Goal: Task Accomplishment & Management: Manage account settings

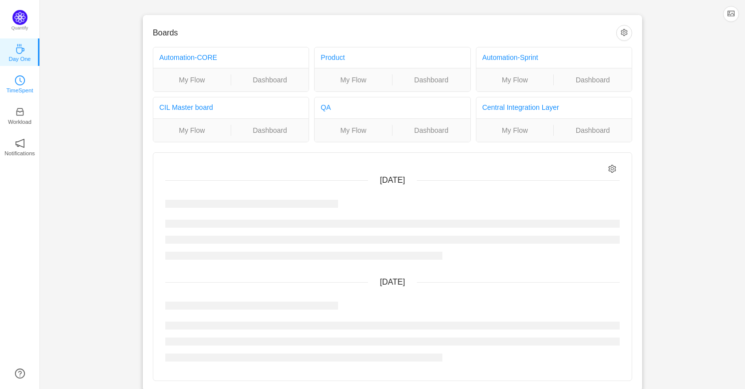
click at [15, 78] on link "TimeSpent" at bounding box center [20, 83] width 10 height 10
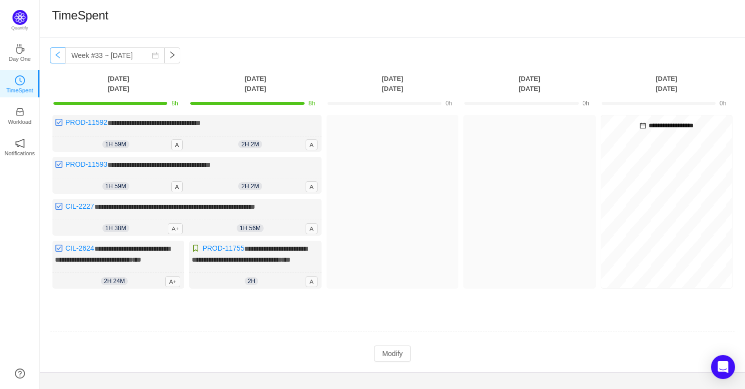
click at [50, 56] on button "button" at bounding box center [58, 55] width 16 height 16
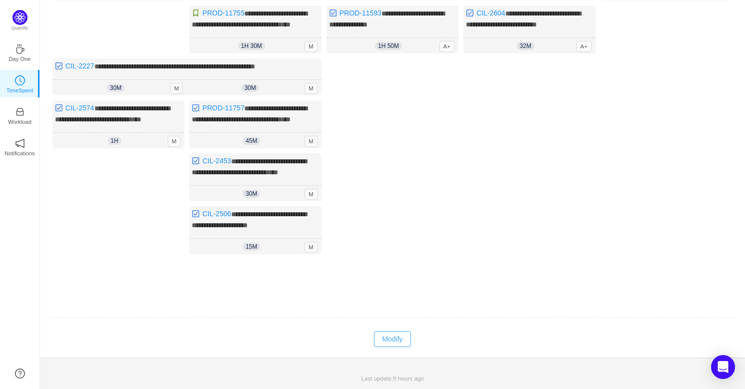
click at [391, 347] on button "Modify" at bounding box center [392, 339] width 36 height 16
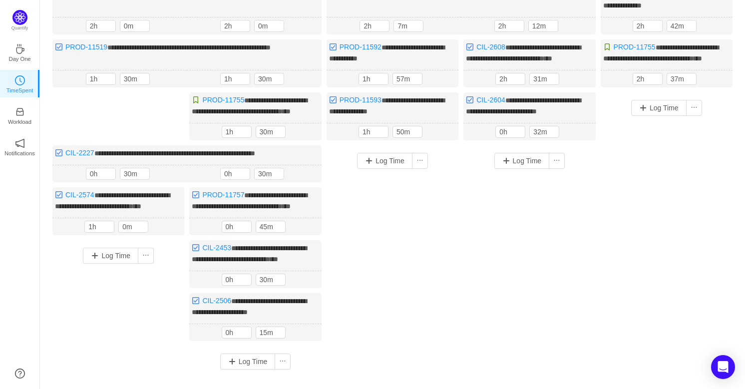
scroll to position [43, 0]
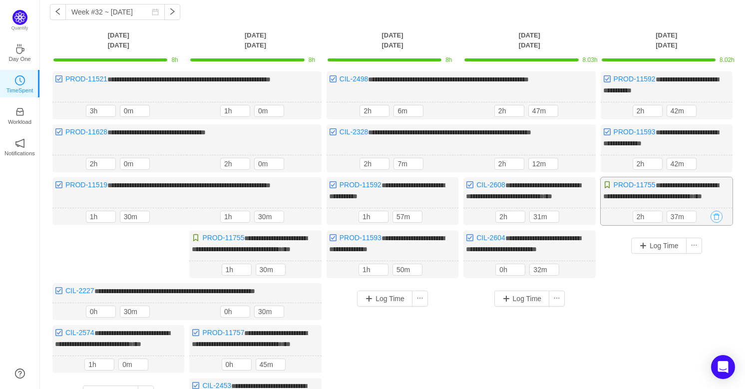
click at [720, 223] on button "button" at bounding box center [717, 217] width 12 height 12
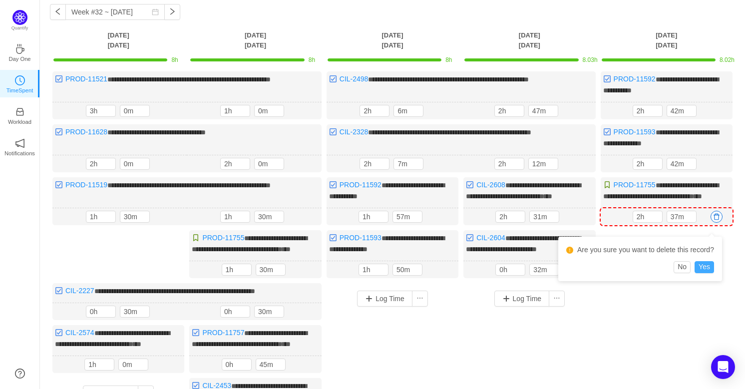
click at [703, 264] on button "Yes" at bounding box center [704, 267] width 19 height 12
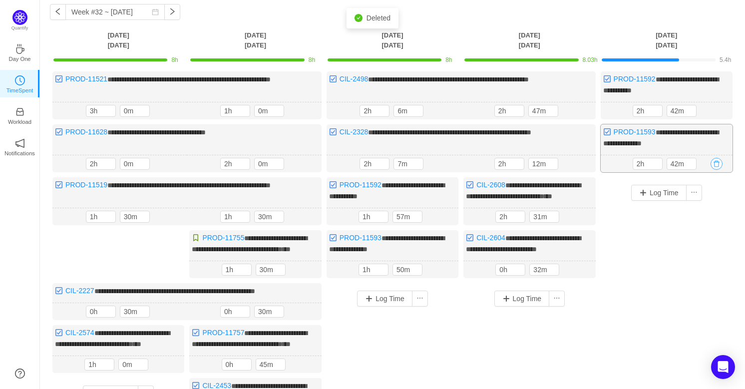
click at [720, 162] on button "button" at bounding box center [717, 164] width 12 height 12
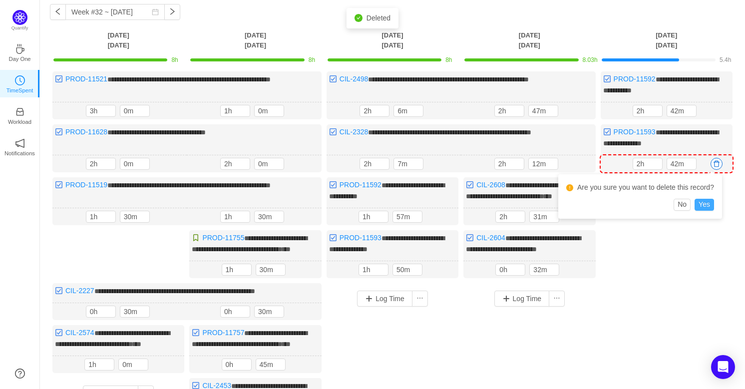
click at [707, 202] on button "Yes" at bounding box center [704, 205] width 19 height 12
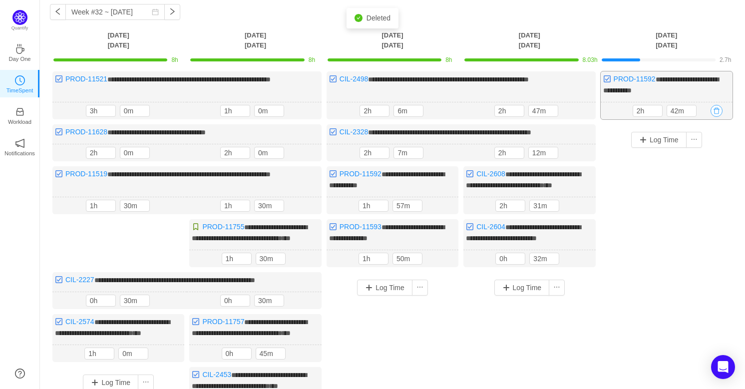
click at [719, 111] on button "button" at bounding box center [717, 111] width 12 height 12
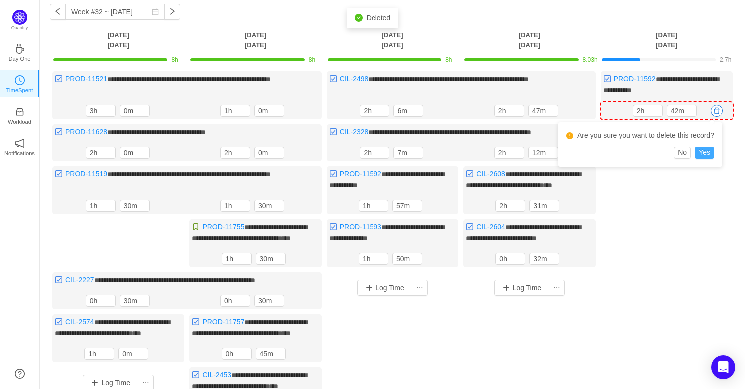
click at [704, 154] on button "Yes" at bounding box center [704, 153] width 19 height 12
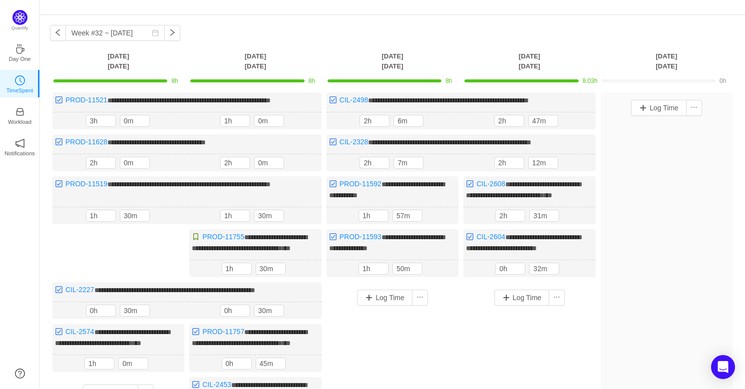
scroll to position [0, 0]
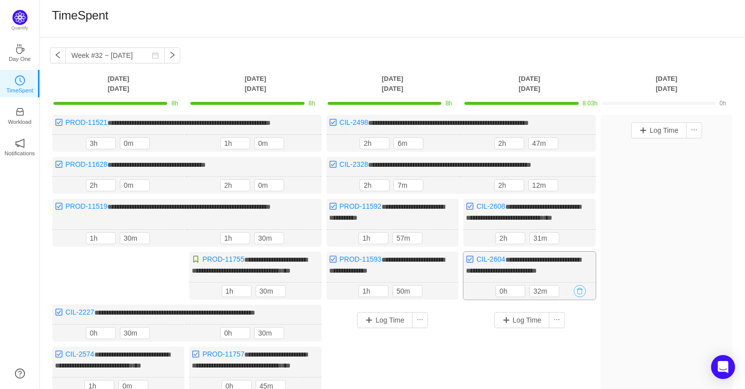
click at [581, 297] on button "button" at bounding box center [580, 291] width 12 height 12
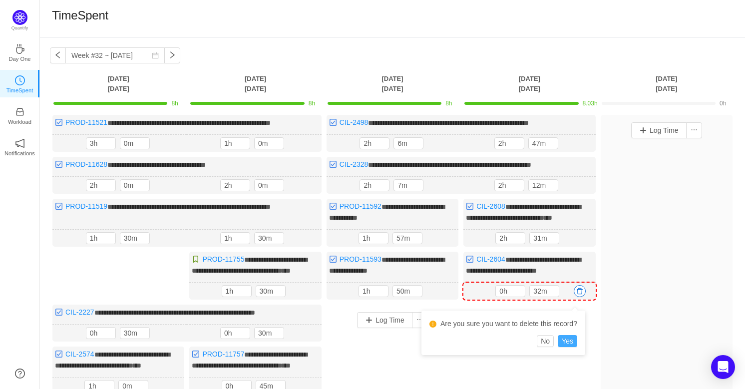
click at [572, 337] on button "Yes" at bounding box center [567, 341] width 19 height 12
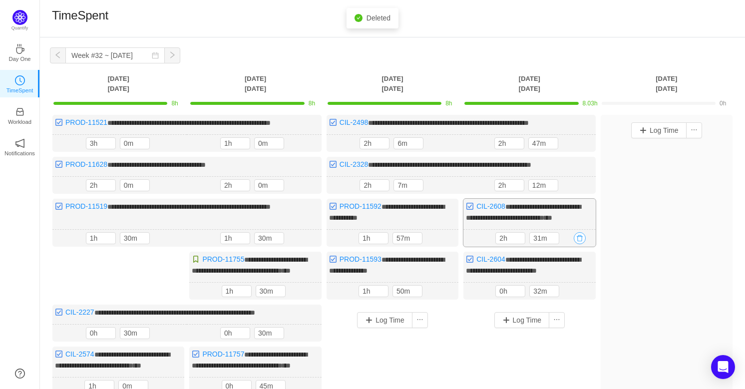
click at [580, 241] on button "button" at bounding box center [580, 238] width 12 height 12
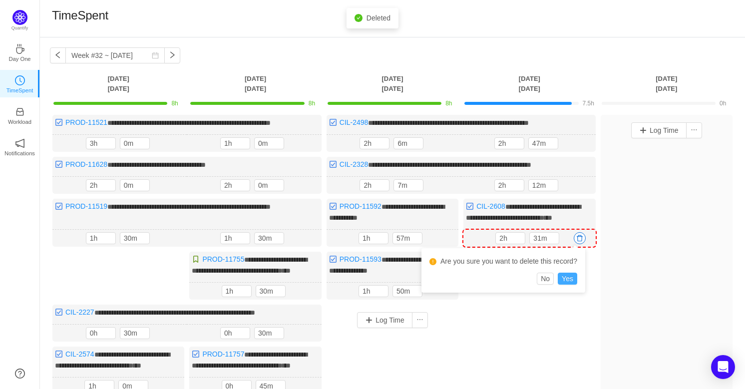
click at [570, 279] on button "Yes" at bounding box center [567, 279] width 19 height 12
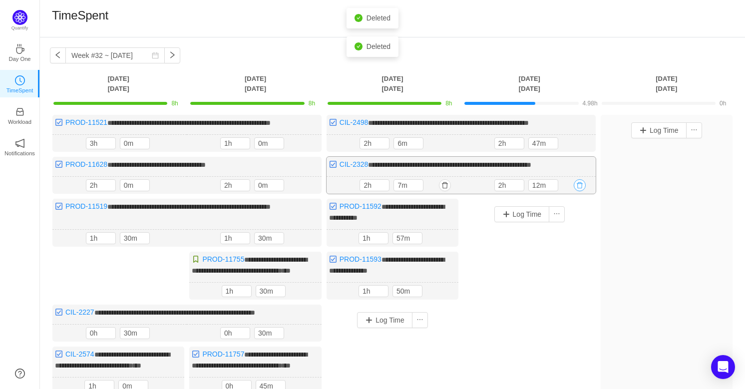
click at [580, 183] on button "button" at bounding box center [580, 185] width 12 height 12
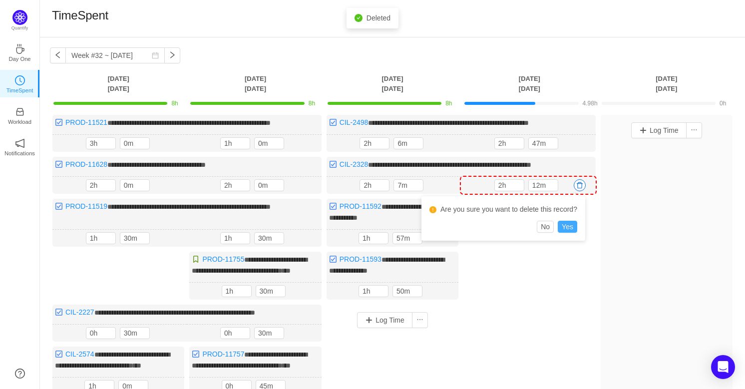
click at [571, 224] on button "Yes" at bounding box center [567, 227] width 19 height 12
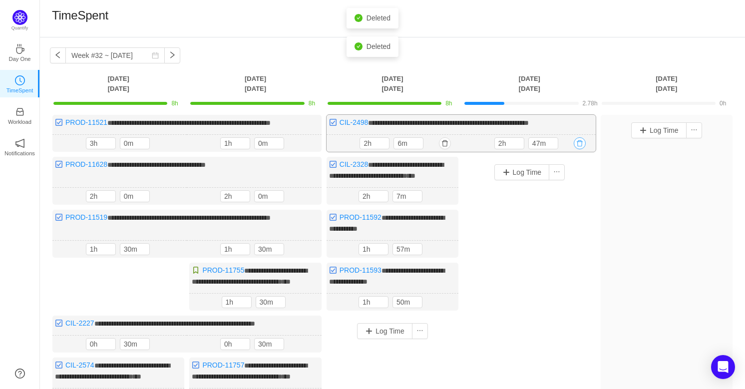
click at [581, 145] on button "button" at bounding box center [580, 143] width 12 height 12
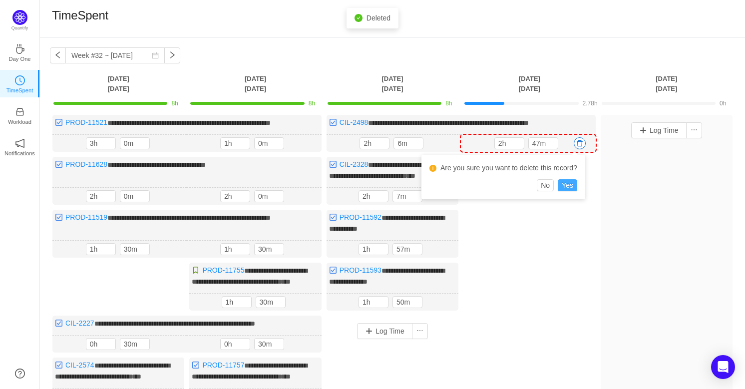
click at [572, 179] on button "Yes" at bounding box center [567, 185] width 19 height 12
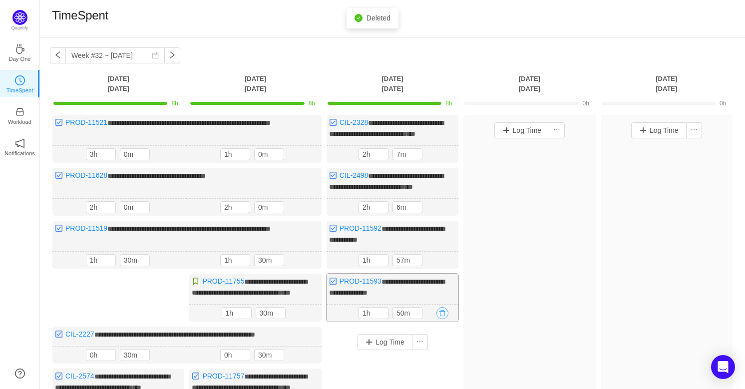
click at [442, 319] on button "button" at bounding box center [443, 313] width 12 height 12
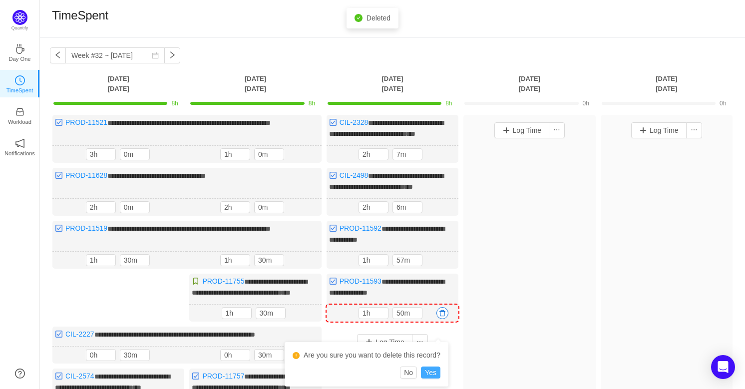
click at [434, 371] on button "Yes" at bounding box center [430, 373] width 19 height 12
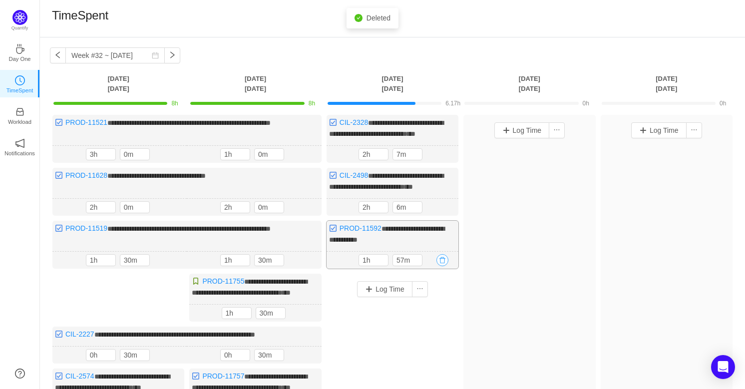
click at [443, 266] on button "button" at bounding box center [443, 260] width 12 height 12
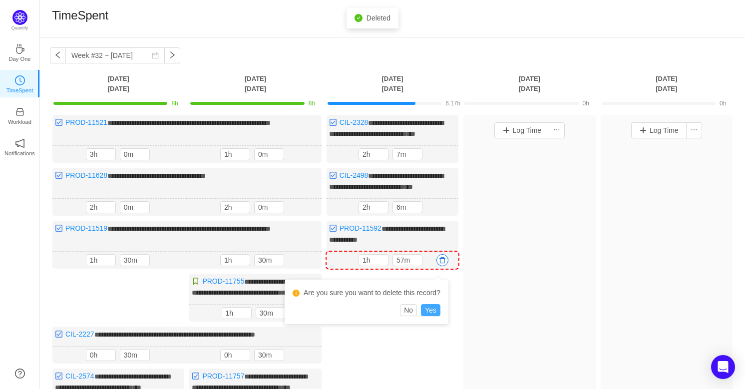
click at [436, 311] on button "Yes" at bounding box center [430, 310] width 19 height 12
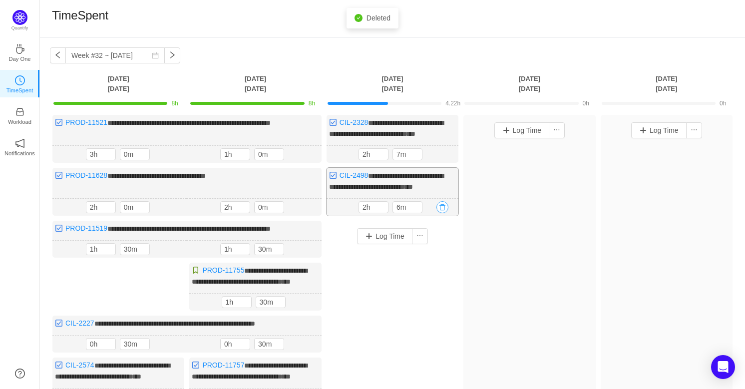
click at [446, 213] on button "button" at bounding box center [443, 207] width 12 height 12
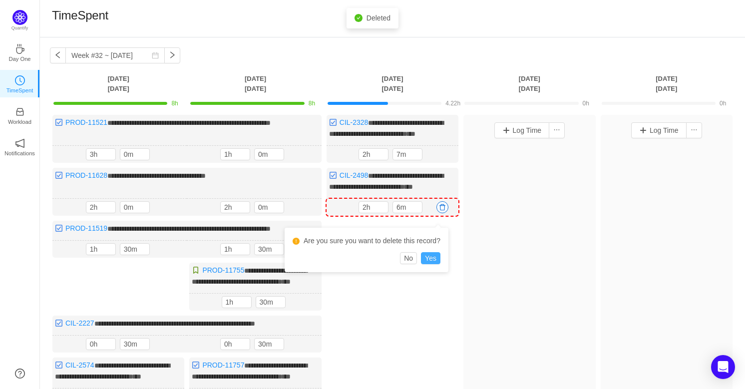
click at [432, 260] on button "Yes" at bounding box center [430, 258] width 19 height 12
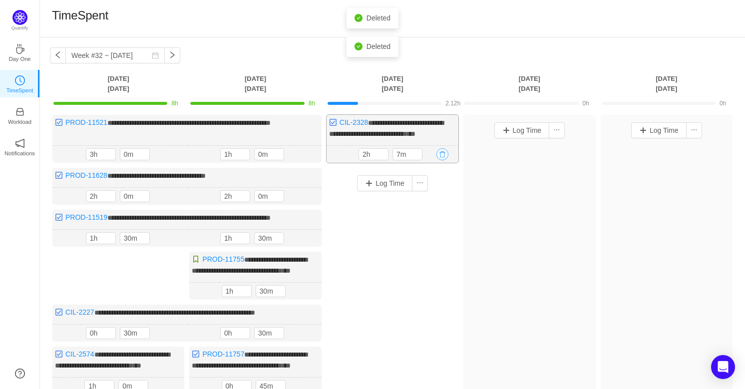
click at [444, 152] on button "button" at bounding box center [443, 154] width 12 height 12
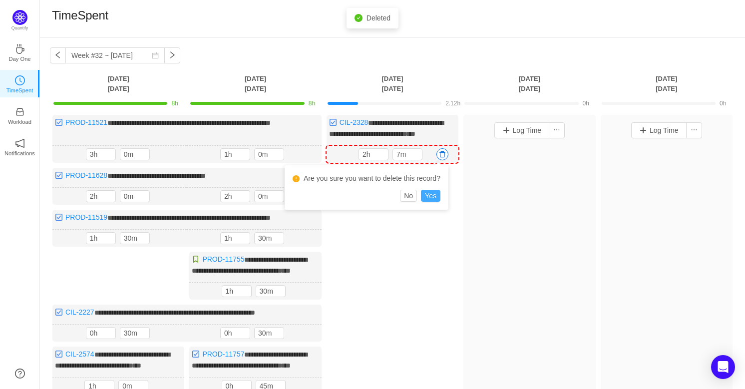
click at [434, 194] on button "Yes" at bounding box center [430, 196] width 19 height 12
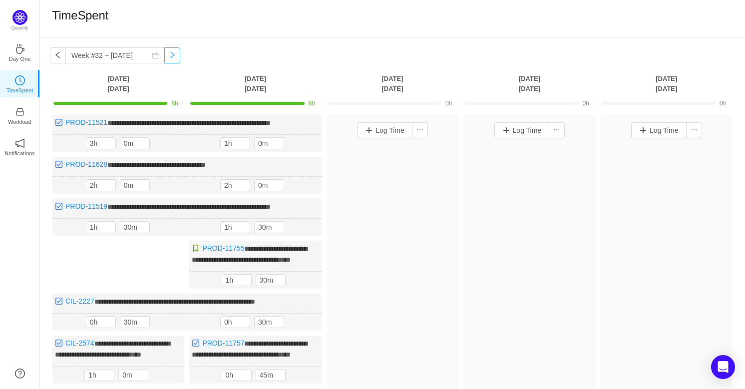
click at [164, 56] on button "button" at bounding box center [172, 55] width 16 height 16
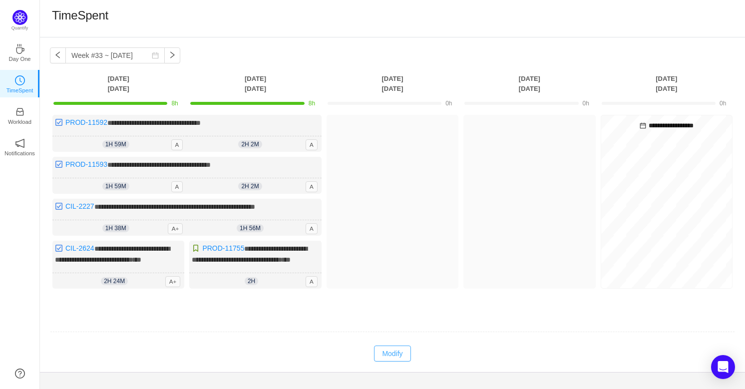
click at [386, 357] on button "Modify" at bounding box center [392, 354] width 36 height 16
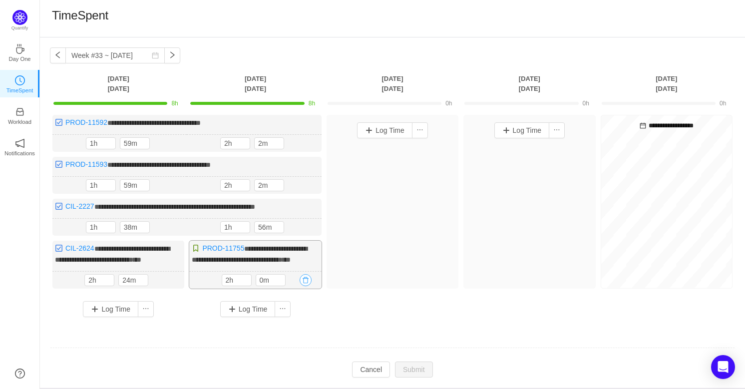
click at [305, 286] on button "button" at bounding box center [306, 280] width 12 height 12
click at [296, 328] on button "Yes" at bounding box center [293, 331] width 19 height 12
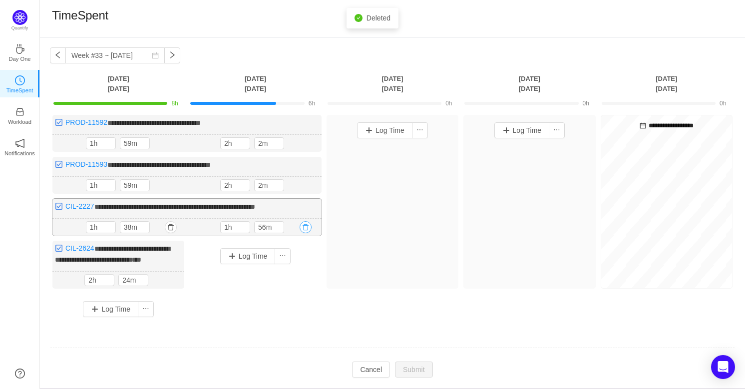
click at [305, 226] on button "button" at bounding box center [306, 227] width 12 height 12
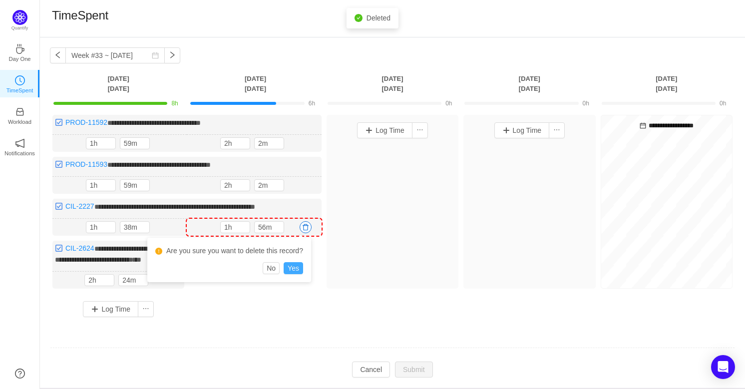
click at [299, 267] on button "Yes" at bounding box center [293, 268] width 19 height 12
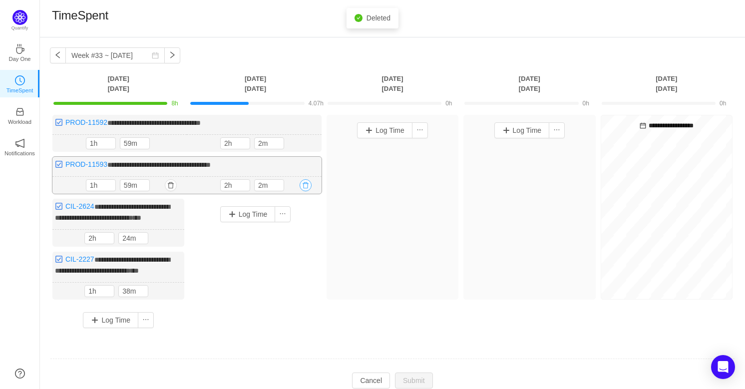
click at [307, 185] on button "button" at bounding box center [306, 185] width 12 height 12
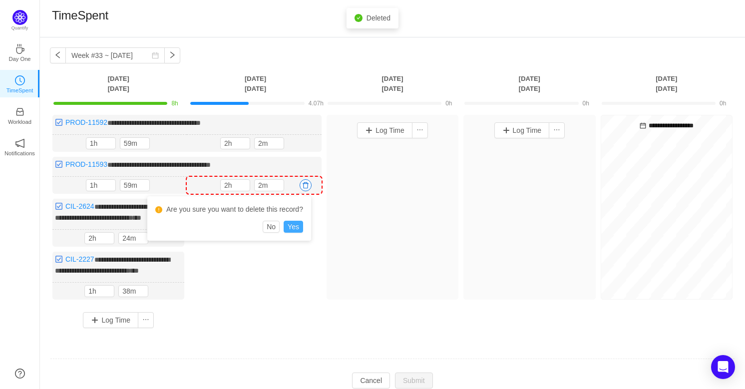
click at [300, 226] on button "Yes" at bounding box center [293, 227] width 19 height 12
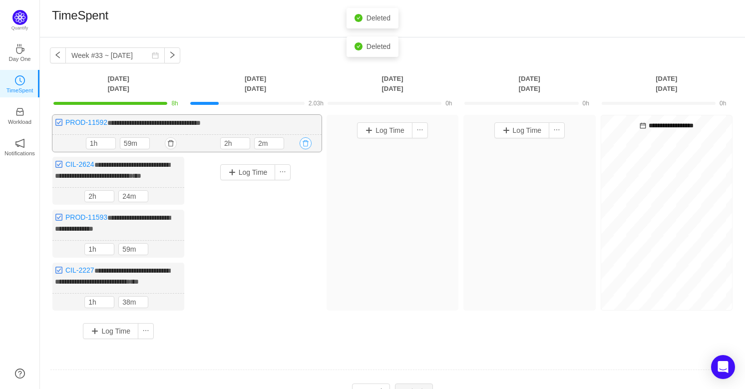
click at [308, 146] on button "button" at bounding box center [306, 143] width 12 height 12
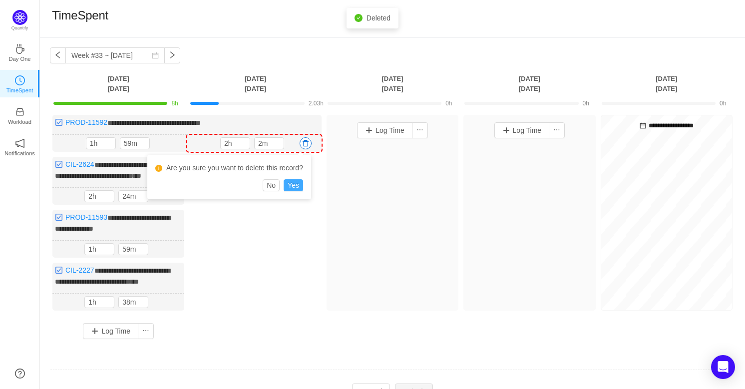
click at [289, 182] on button "Yes" at bounding box center [293, 185] width 19 height 12
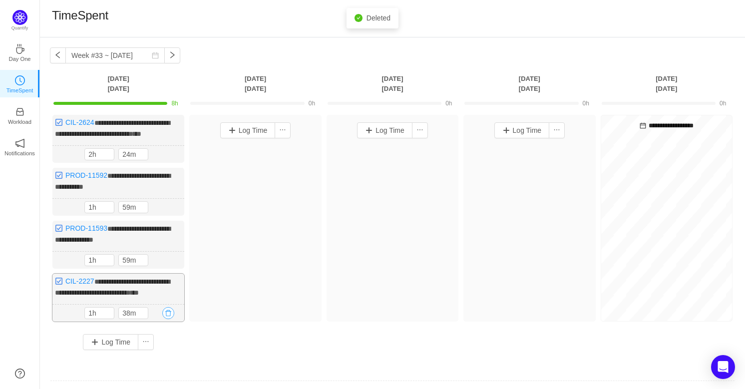
click at [169, 308] on button "button" at bounding box center [168, 313] width 12 height 12
click at [156, 348] on button "Yes" at bounding box center [156, 352] width 19 height 12
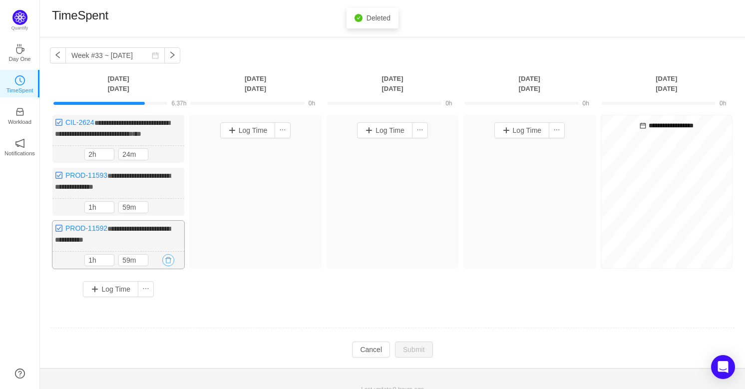
click at [165, 262] on button "button" at bounding box center [168, 260] width 12 height 12
click at [160, 297] on button "Yes" at bounding box center [156, 300] width 19 height 12
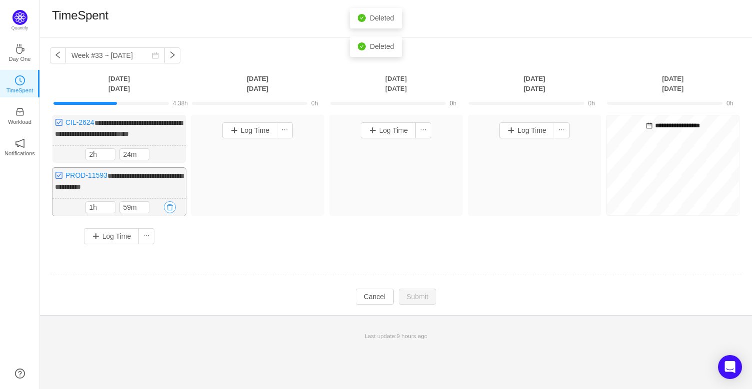
click at [171, 205] on button "button" at bounding box center [170, 207] width 12 height 12
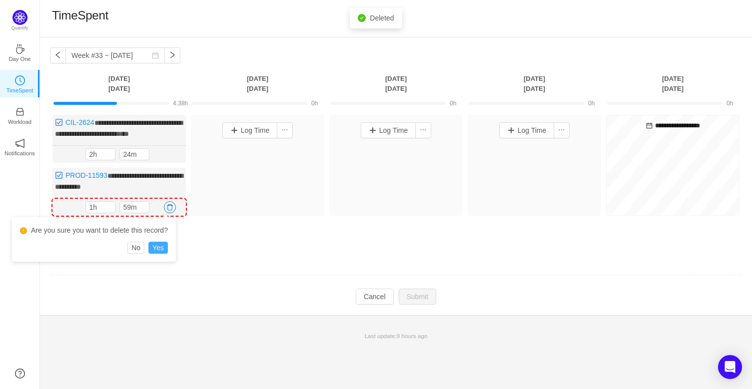
click at [161, 252] on button "Yes" at bounding box center [157, 248] width 19 height 12
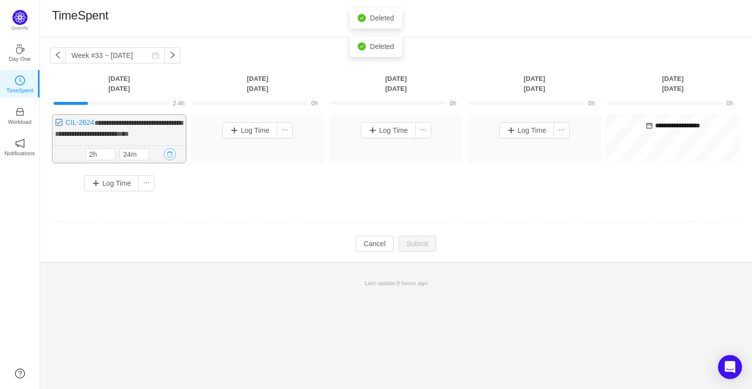
click at [171, 152] on button "button" at bounding box center [170, 154] width 12 height 12
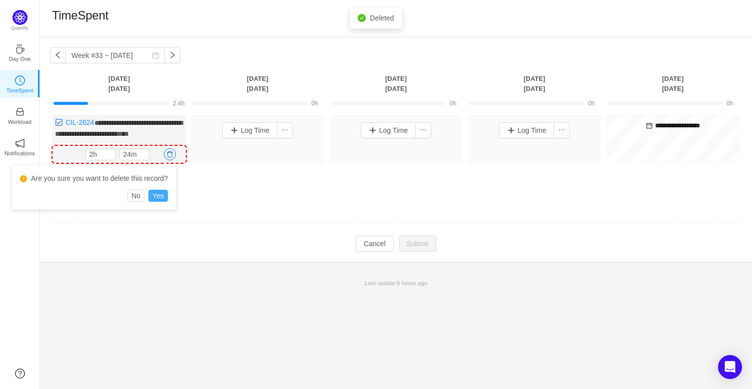
click at [159, 200] on button "Yes" at bounding box center [157, 196] width 19 height 12
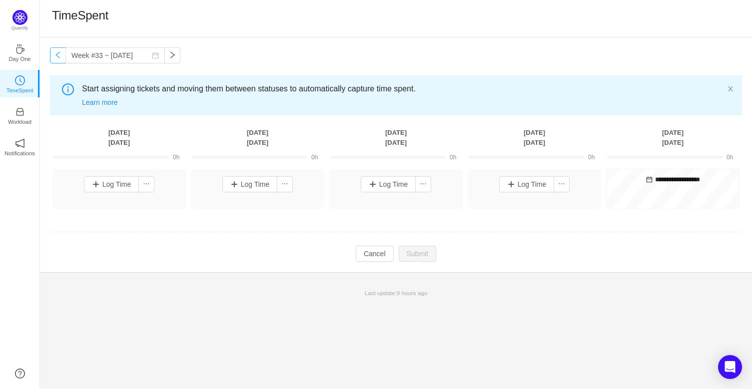
click at [62, 59] on button "button" at bounding box center [58, 55] width 16 height 16
type input "Week #32 ~ [DATE]"
